Goal: Transaction & Acquisition: Purchase product/service

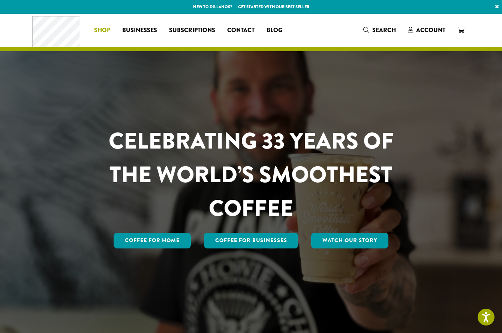
click at [101, 30] on span "Shop" at bounding box center [102, 30] width 16 height 9
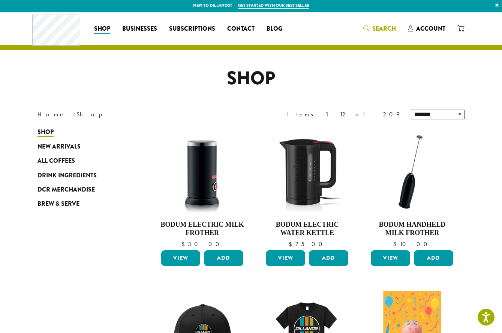
click at [392, 29] on span "Search" at bounding box center [384, 28] width 24 height 9
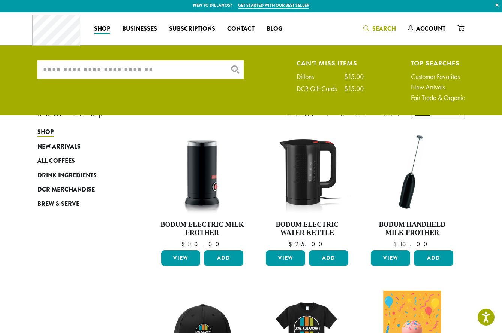
click at [110, 67] on input "What are you searching for?" at bounding box center [140, 69] width 206 height 19
type input "*"
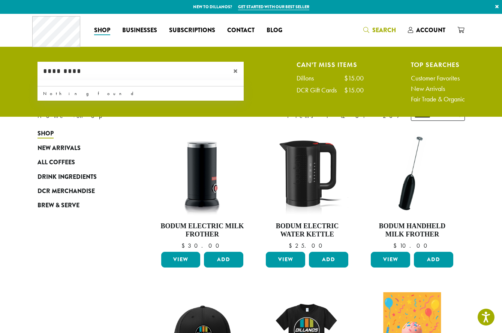
type input "*********"
click at [238, 70] on span "×" at bounding box center [238, 71] width 10 height 9
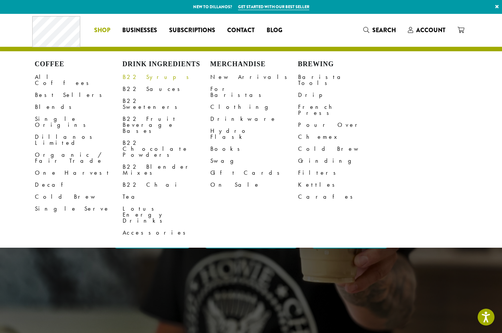
click at [135, 82] on link "B22 Syrups" at bounding box center [167, 77] width 88 height 12
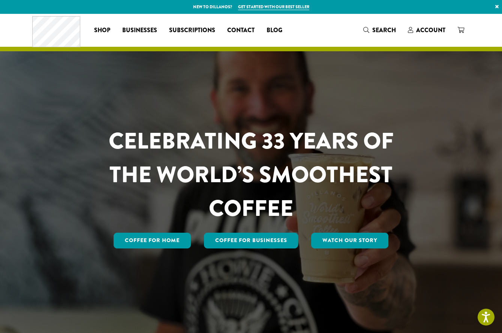
scroll to position [64, 0]
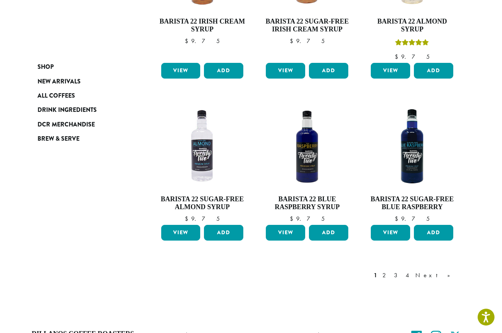
scroll to position [616, 0]
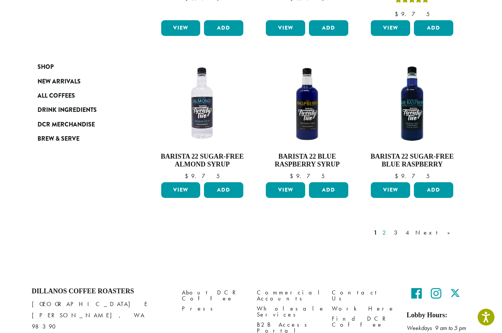
click at [390, 229] on link "2" at bounding box center [385, 233] width 9 height 9
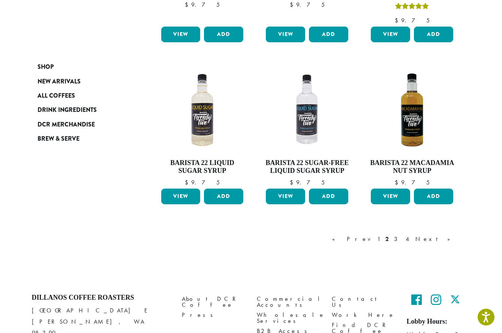
scroll to position [601, 0]
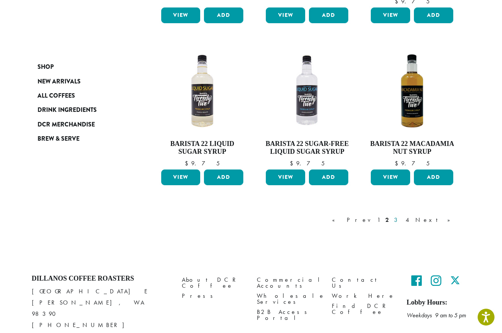
click at [402, 222] on link "3" at bounding box center [396, 220] width 9 height 9
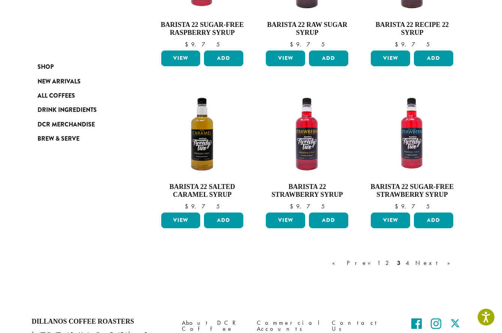
scroll to position [611, 0]
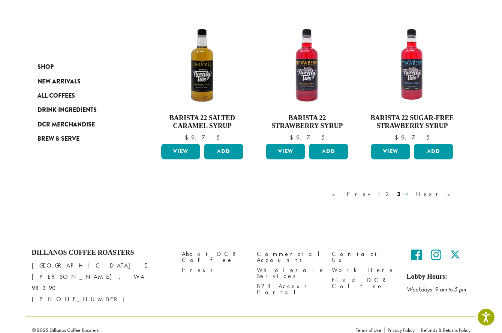
click at [411, 197] on link "4" at bounding box center [407, 194] width 7 height 9
